Goal: Information Seeking & Learning: Learn about a topic

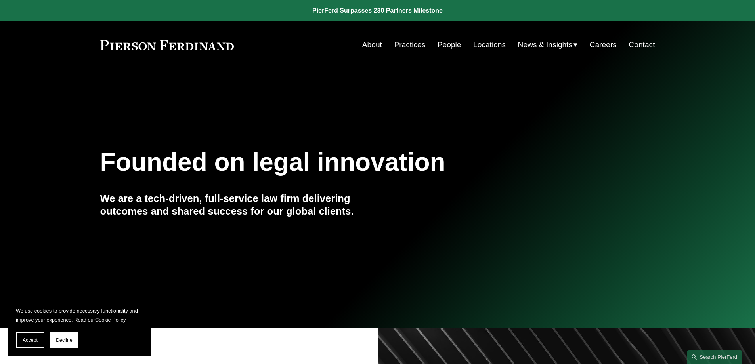
click at [410, 46] on link "Practices" at bounding box center [409, 44] width 31 height 15
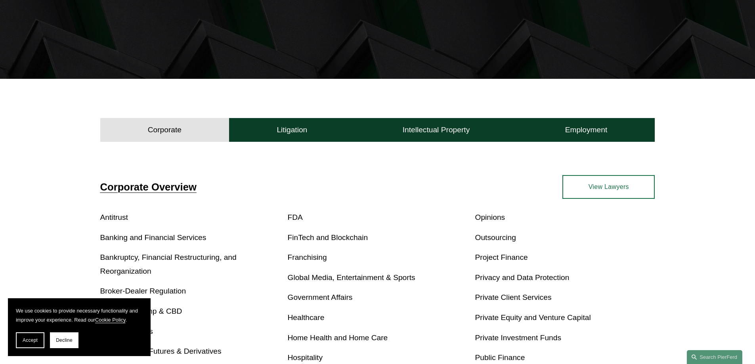
scroll to position [277, 0]
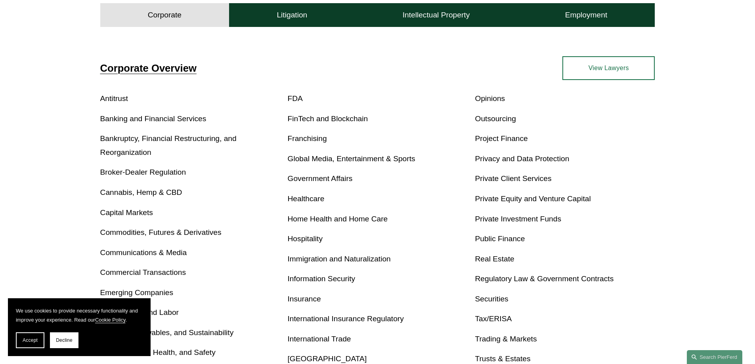
click at [117, 142] on link "Bankruptcy, Financial Restructuring, and Reorganization" at bounding box center [168, 145] width 136 height 22
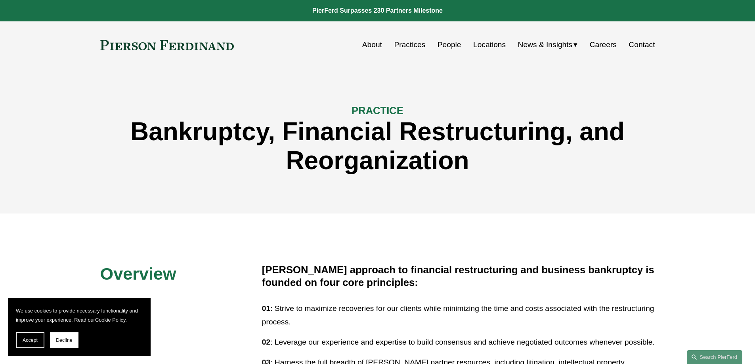
click at [448, 46] on link "People" at bounding box center [450, 44] width 24 height 15
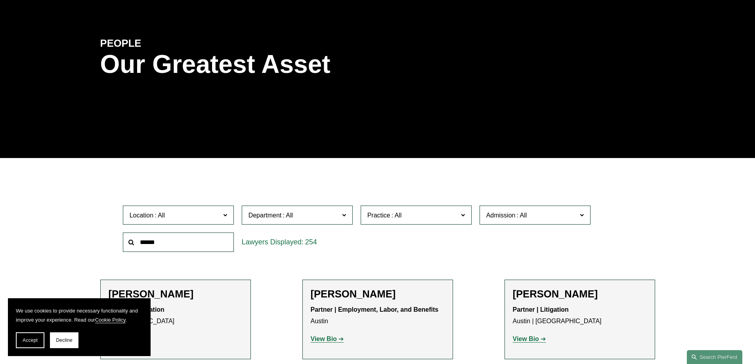
scroll to position [198, 0]
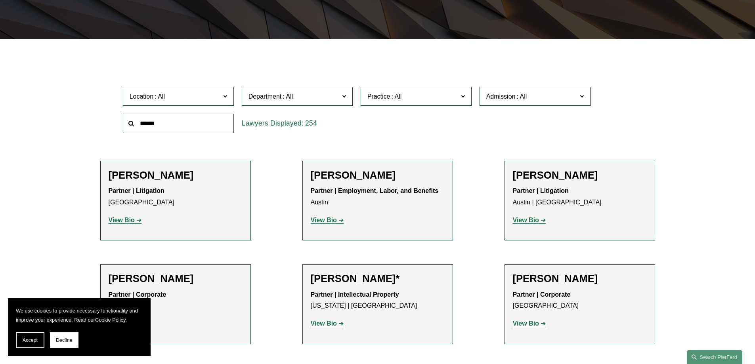
click at [337, 99] on span "Department" at bounding box center [294, 96] width 91 height 11
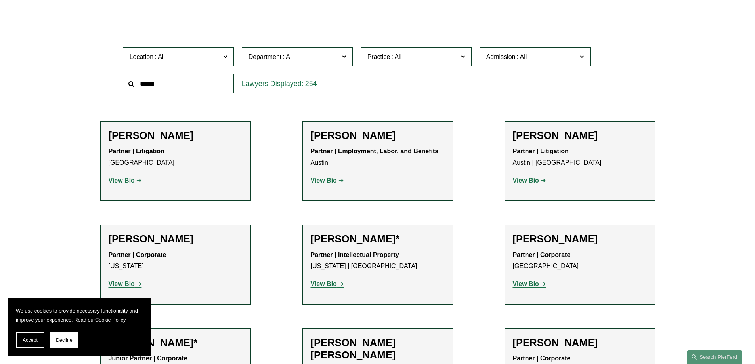
click at [407, 92] on div "Location All Atlanta Austin Boston Charlotte Chicago Cincinnati Cleveland Colum…" at bounding box center [378, 70] width 518 height 54
click at [405, 60] on span "Practice" at bounding box center [412, 57] width 91 height 11
click at [0, 0] on link "Bankruptcy, Financial Restructuring, and Reorganization" at bounding box center [0, 0] width 0 height 0
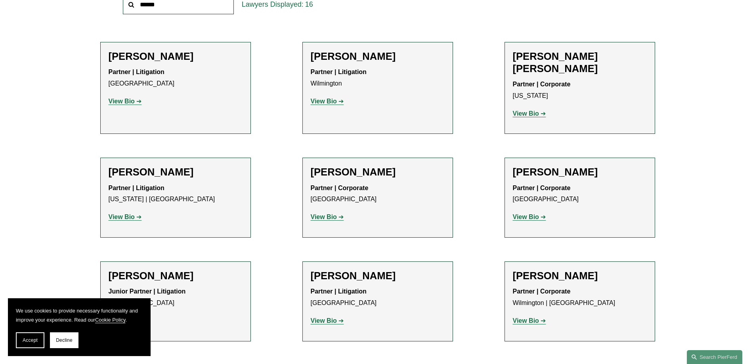
scroll to position [357, 0]
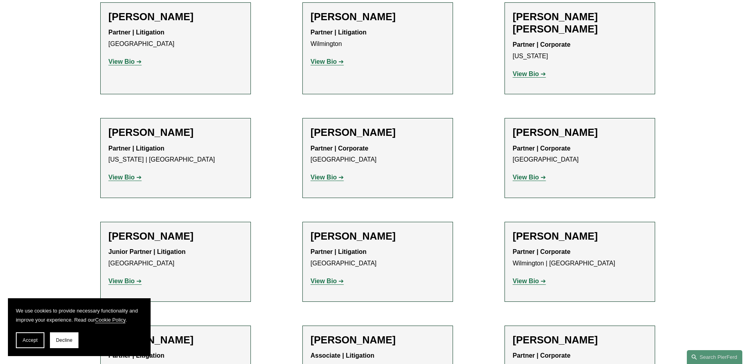
click at [523, 278] on strong "View Bio" at bounding box center [526, 281] width 26 height 7
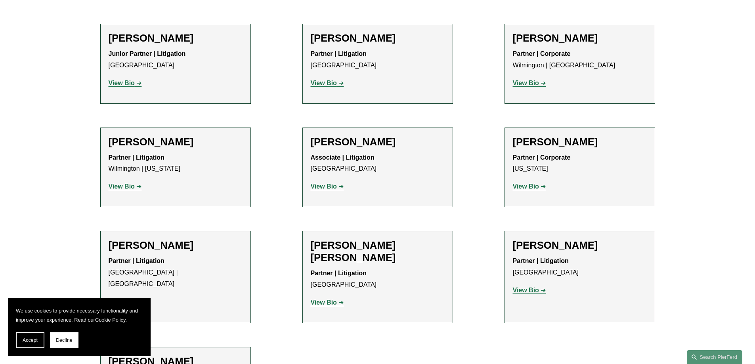
scroll to position [396, 0]
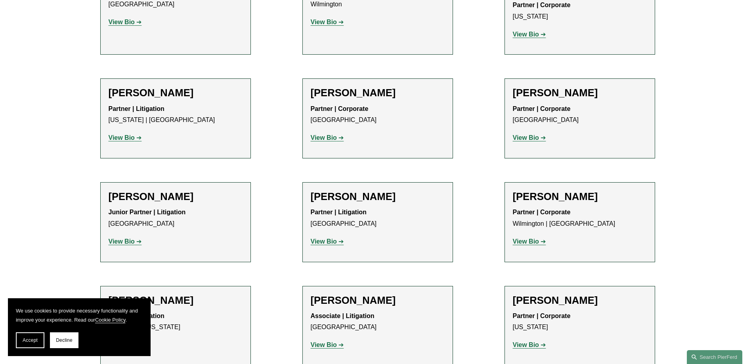
click at [125, 134] on strong "View Bio" at bounding box center [122, 137] width 26 height 7
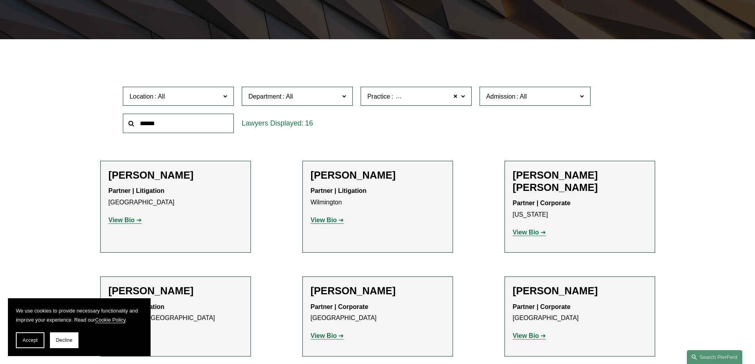
scroll to position [317, 0]
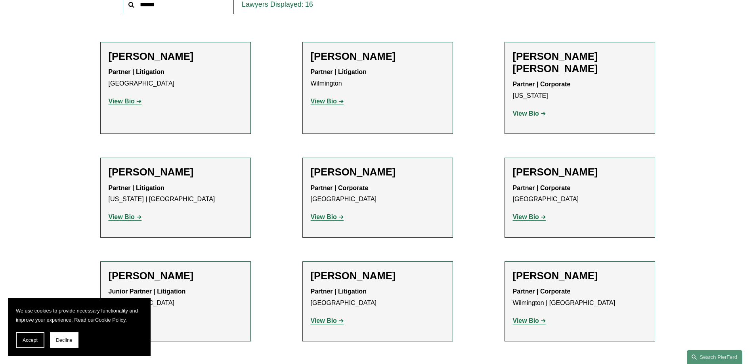
click at [528, 318] on strong "View Bio" at bounding box center [526, 321] width 26 height 7
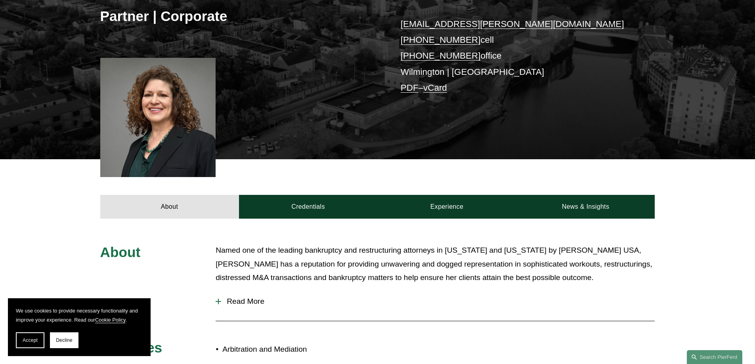
scroll to position [357, 0]
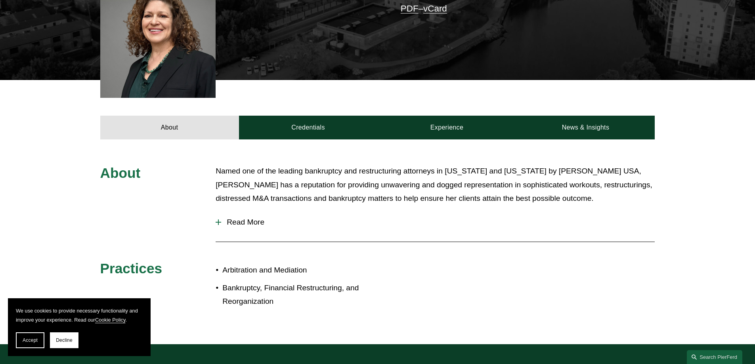
scroll to position [198, 0]
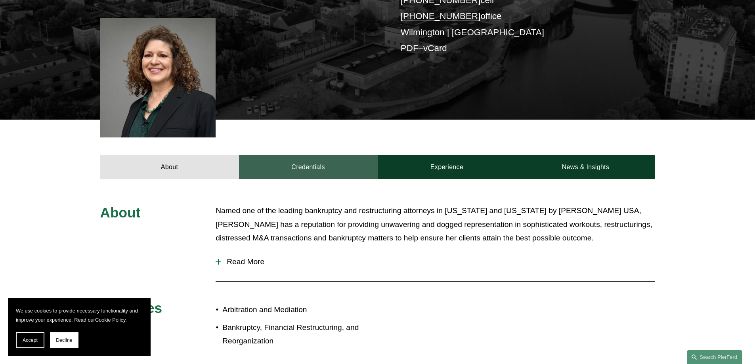
click at [288, 169] on link "Credentials" at bounding box center [308, 167] width 139 height 24
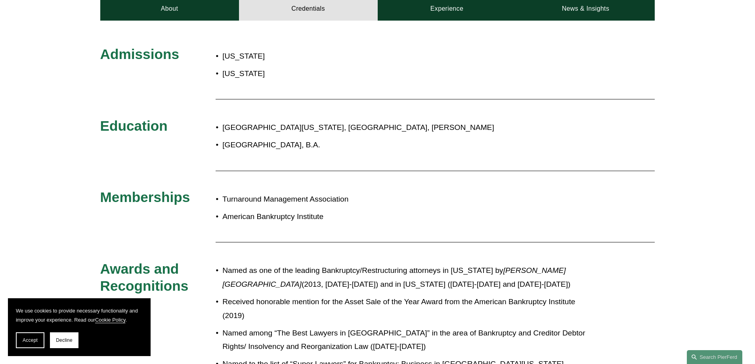
scroll to position [238, 0]
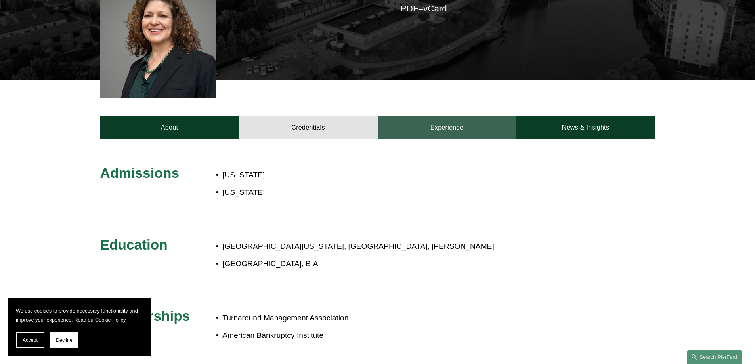
click at [444, 125] on link "Experience" at bounding box center [447, 128] width 139 height 24
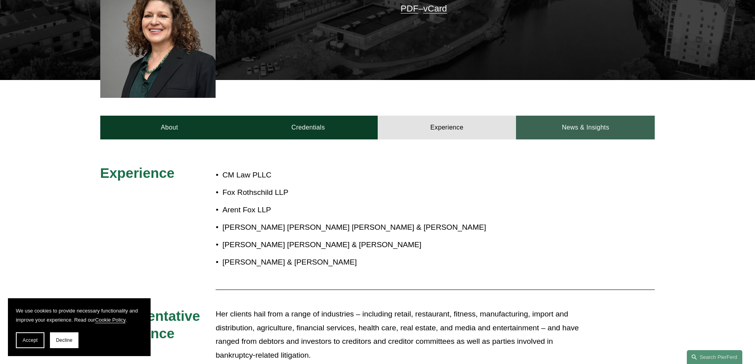
click at [566, 130] on link "News & Insights" at bounding box center [585, 128] width 139 height 24
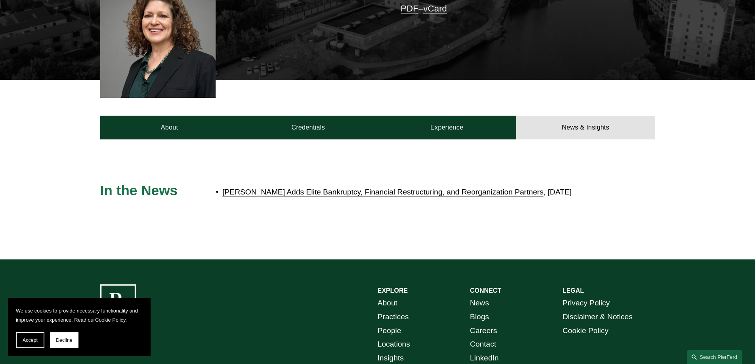
click at [395, 196] on link "[PERSON_NAME] Adds Elite Bankruptcy, Financial Restructuring, and Reorganizatio…" at bounding box center [382, 192] width 321 height 8
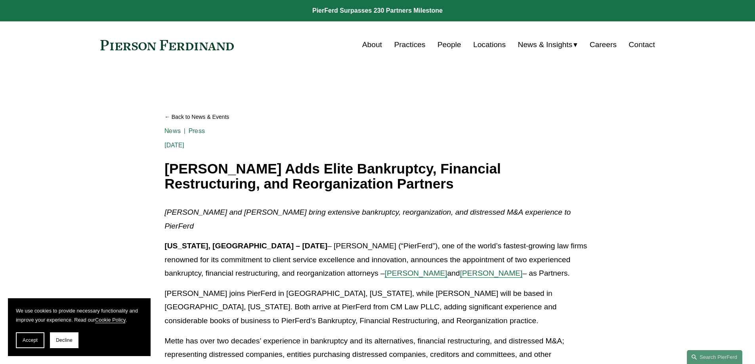
scroll to position [79, 0]
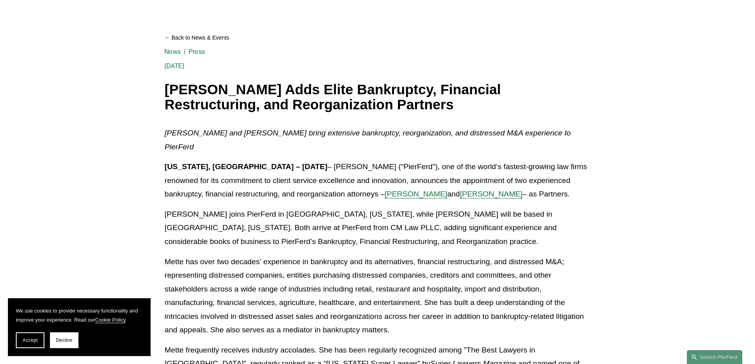
click at [460, 190] on span "Lynnette Warman" at bounding box center [491, 194] width 63 height 8
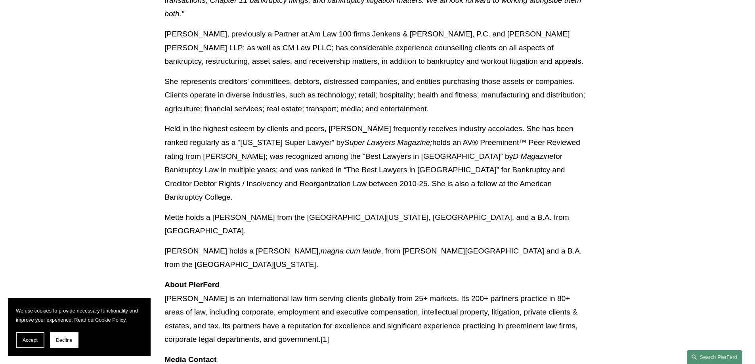
scroll to position [832, 0]
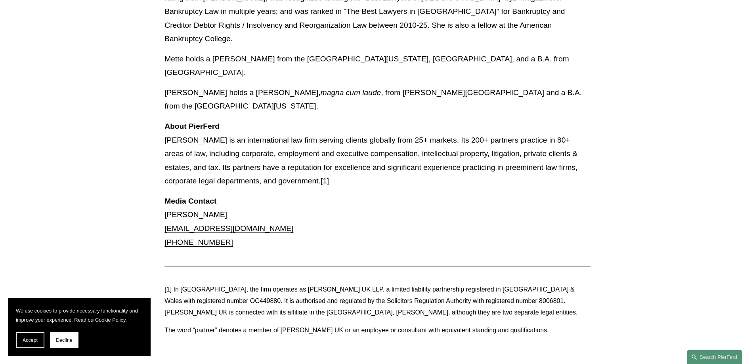
click at [226, 364] on link "Mette H. Kurth" at bounding box center [238, 369] width 50 height 8
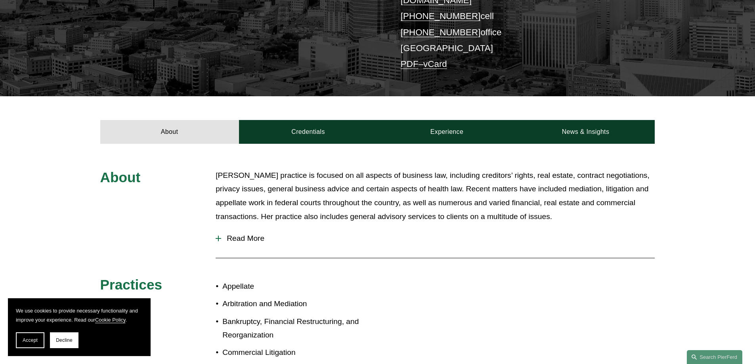
scroll to position [40, 0]
